Goal: Transaction & Acquisition: Purchase product/service

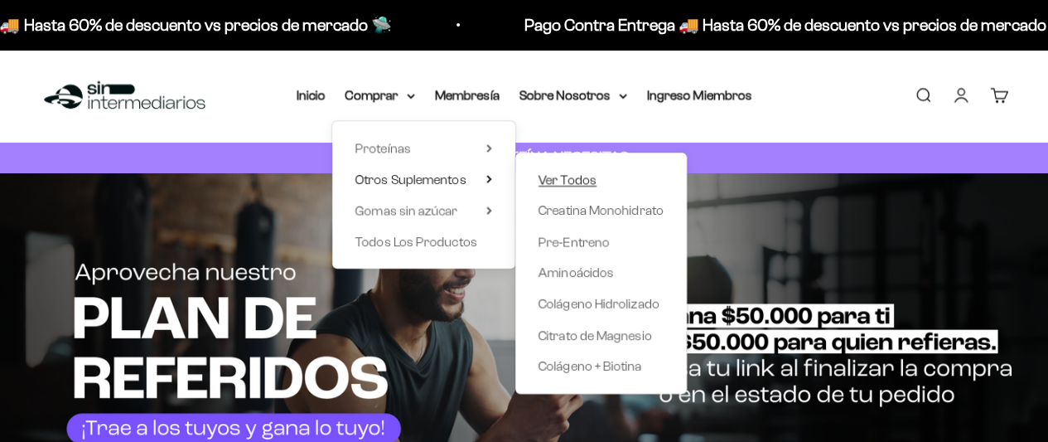
click at [579, 181] on span "Ver Todos" at bounding box center [568, 179] width 58 height 14
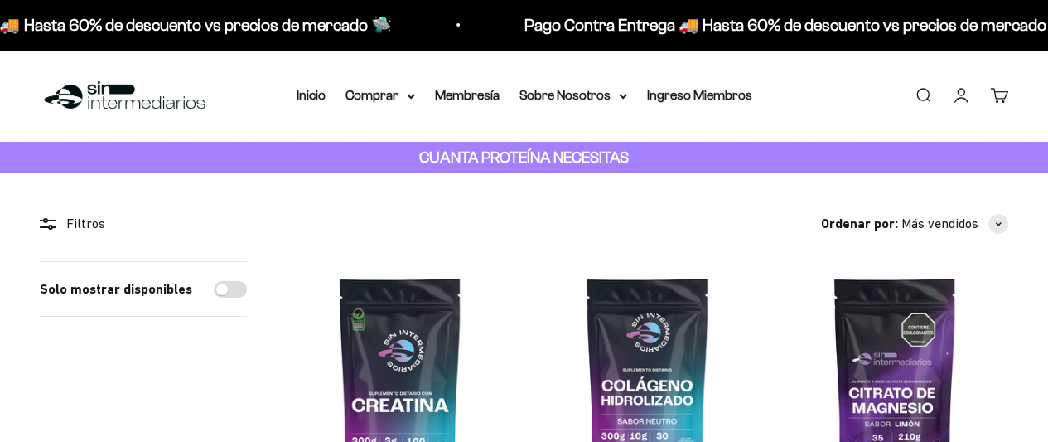
drag, startPoint x: 1052, startPoint y: 57, endPoint x: 994, endPoint y: 40, distance: 60.6
click at [994, 40] on div "Pago Contra Entrega 🚚 Hasta 60% de descuento vs precios de mercado 🛸 Pago Contr…" at bounding box center [524, 25] width 1048 height 50
click at [374, 97] on summary "Comprar" at bounding box center [381, 96] width 70 height 22
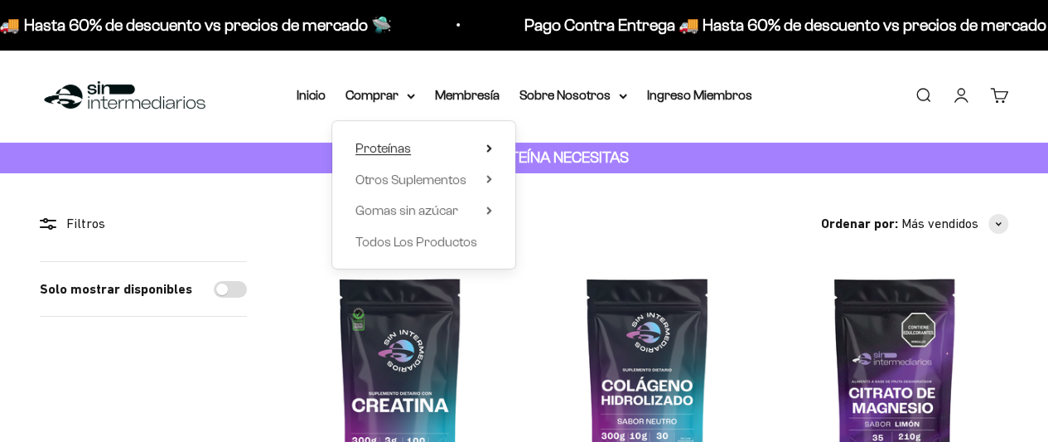
click at [408, 147] on span "Proteínas" at bounding box center [383, 148] width 56 height 14
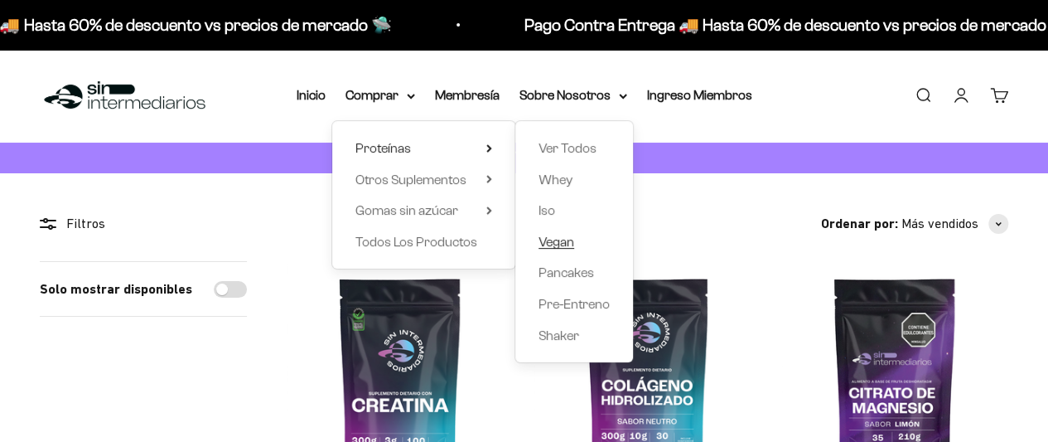
click at [552, 246] on span "Vegan" at bounding box center [557, 241] width 36 height 14
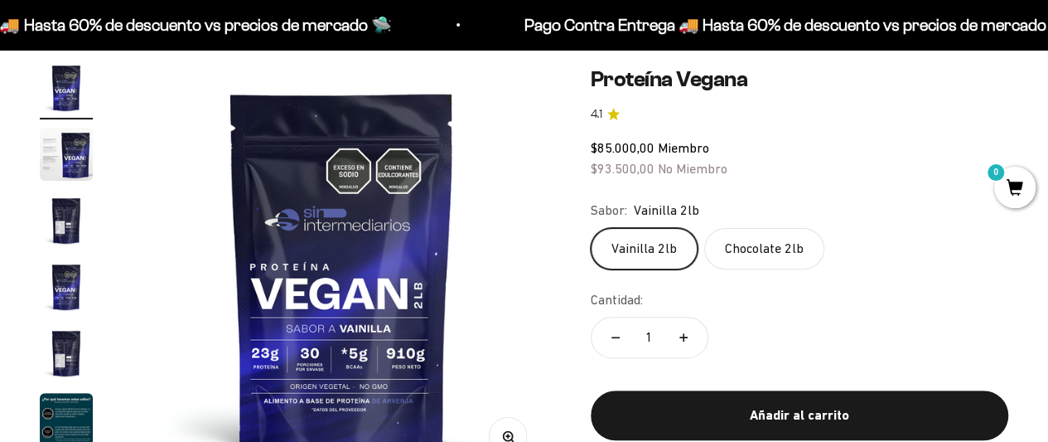
click at [79, 165] on img "Ir al artículo 2" at bounding box center [66, 154] width 53 height 53
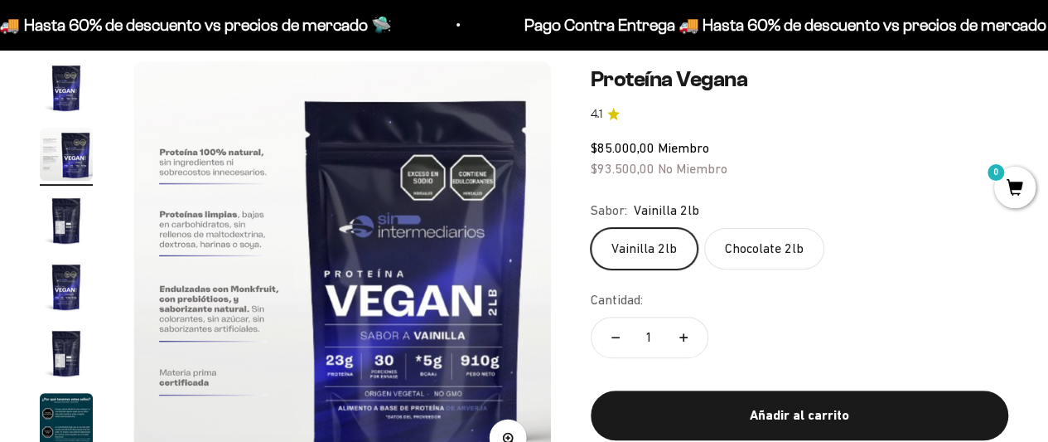
click at [65, 220] on img "Ir al artículo 3" at bounding box center [66, 220] width 53 height 53
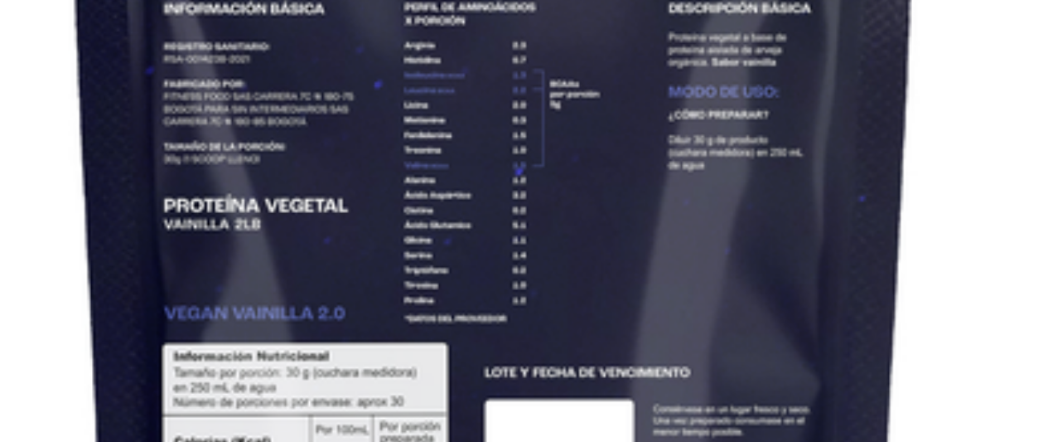
scroll to position [0, 855]
